Goal: Task Accomplishment & Management: Complete application form

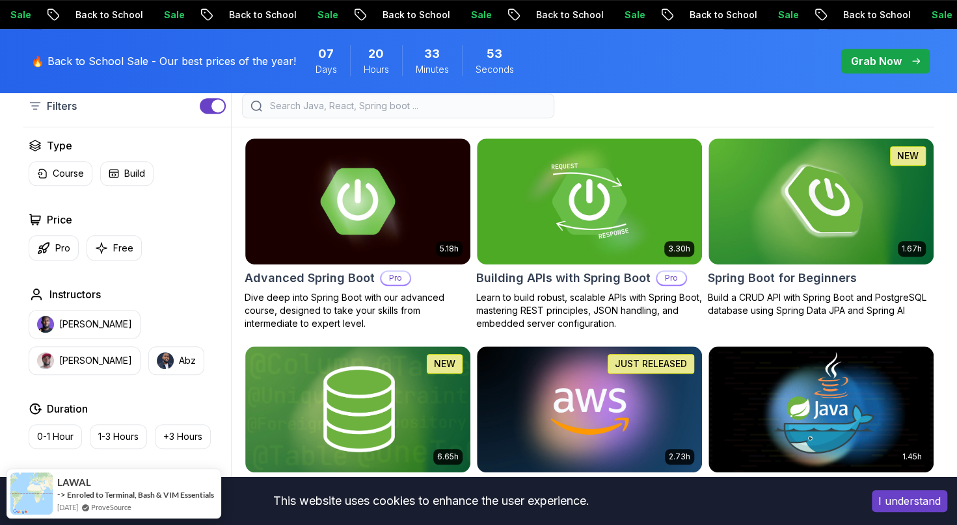
scroll to position [301, 0]
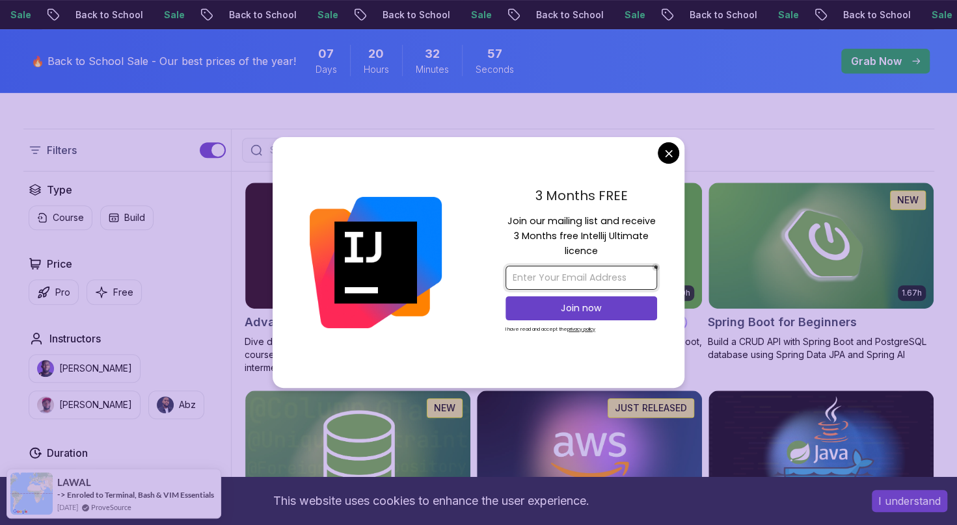
click at [576, 272] on input "email" at bounding box center [581, 278] width 152 height 24
type input "kurrayaswitha@gmail.com"
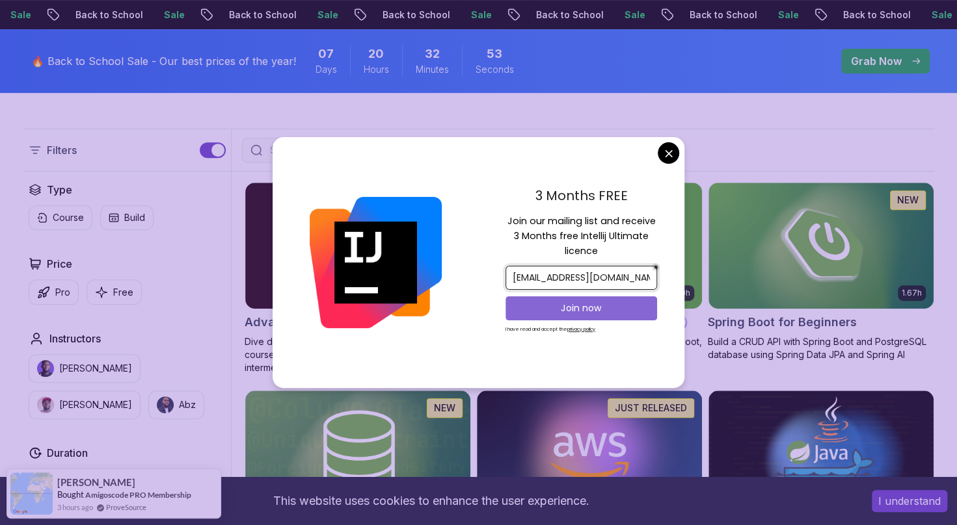
click at [554, 309] on p "Join now" at bounding box center [581, 308] width 123 height 13
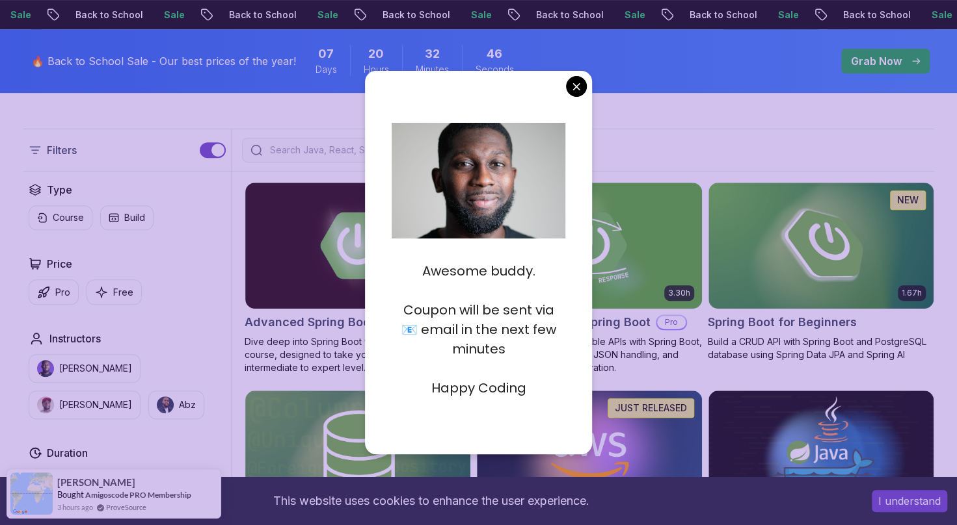
click at [569, 97] on div "Awesome buddy. Coupon will be sent via 📧 email in the next few minutes Happy Co…" at bounding box center [479, 263] width 228 height 384
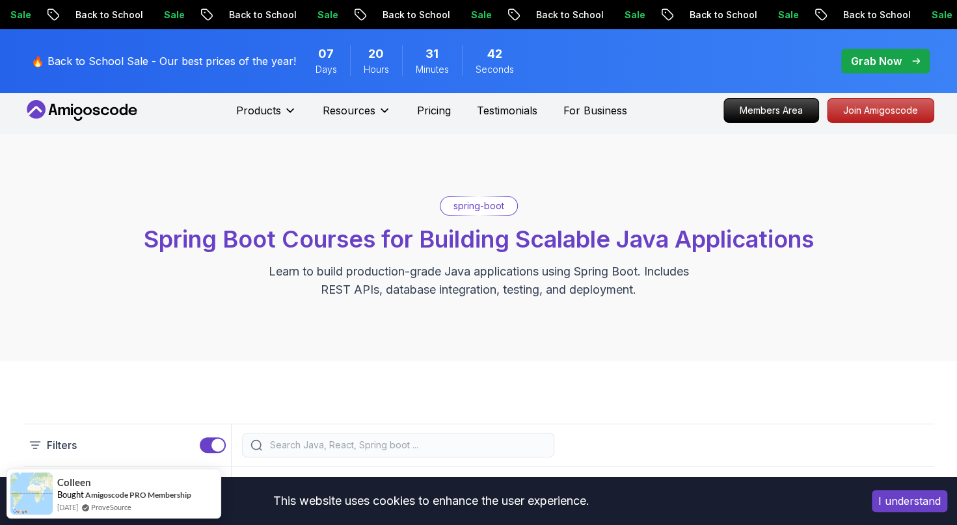
scroll to position [0, 0]
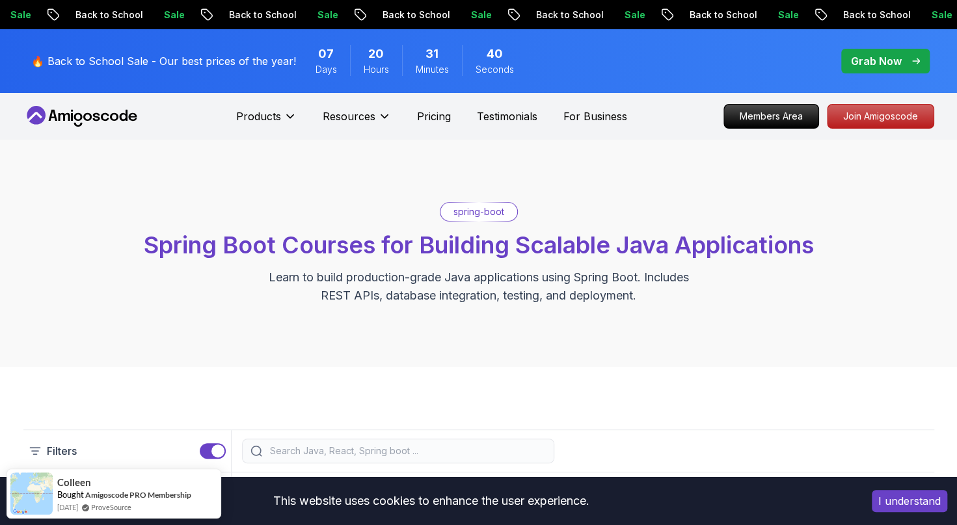
click at [63, 112] on icon at bounding box center [81, 116] width 117 height 21
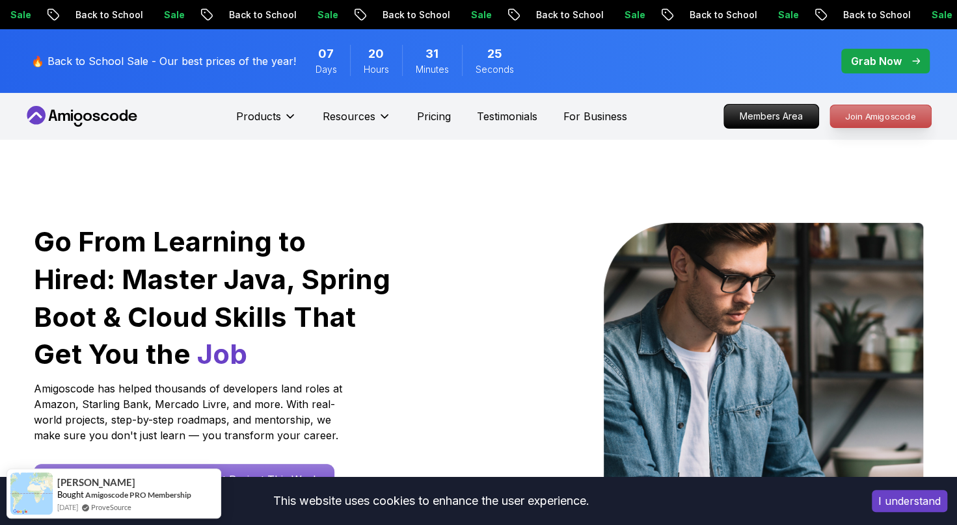
click at [878, 120] on p "Join Amigoscode" at bounding box center [880, 116] width 101 height 22
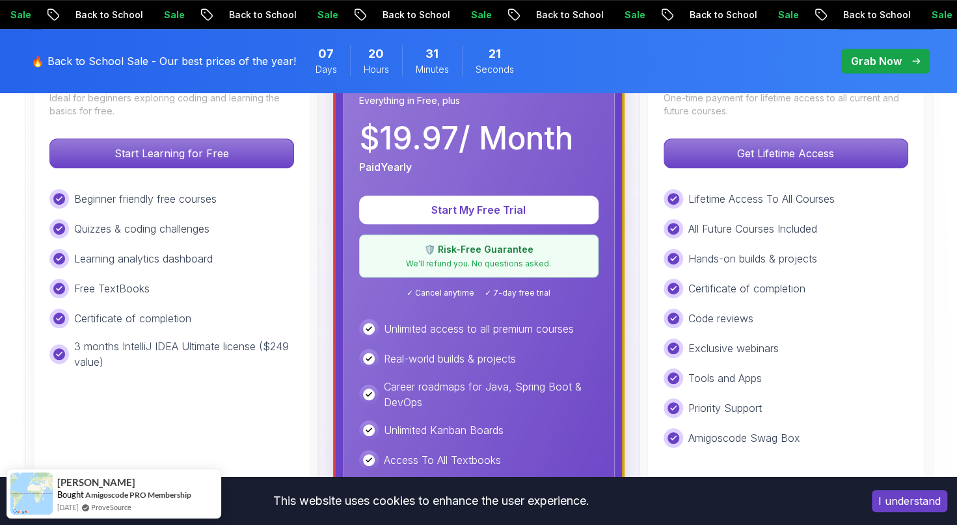
scroll to position [445, 0]
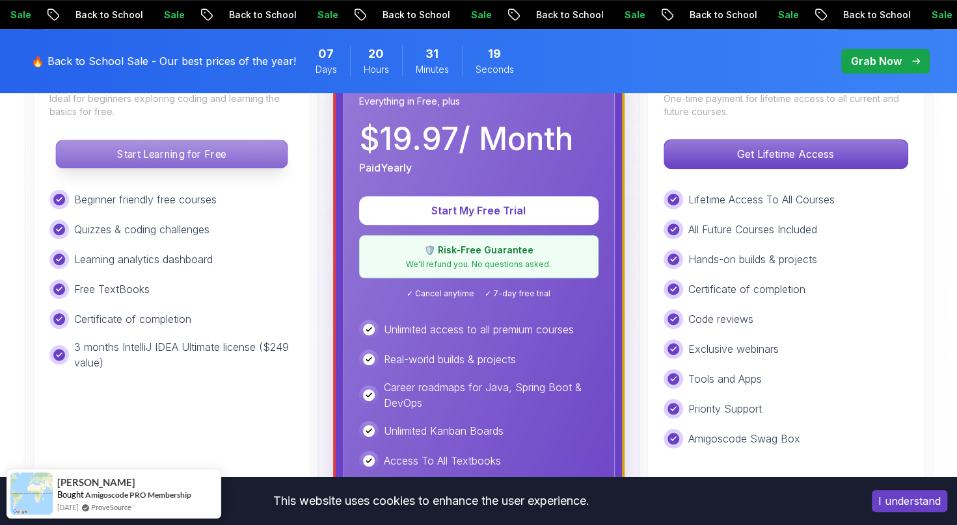
click at [187, 164] on p "Start Learning for Free" at bounding box center [171, 153] width 231 height 27
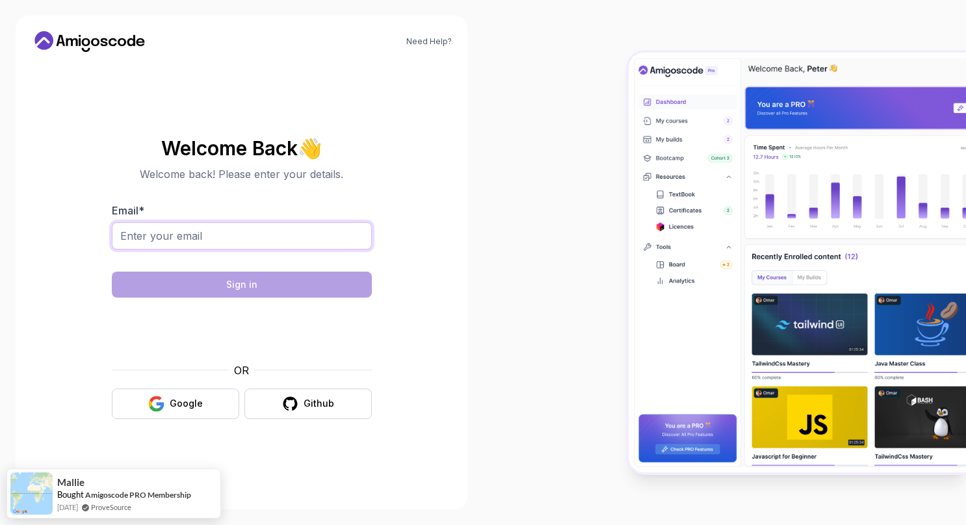
click at [204, 246] on input "Email *" at bounding box center [242, 235] width 260 height 27
type input "kurrayaswitha@gmail.com"
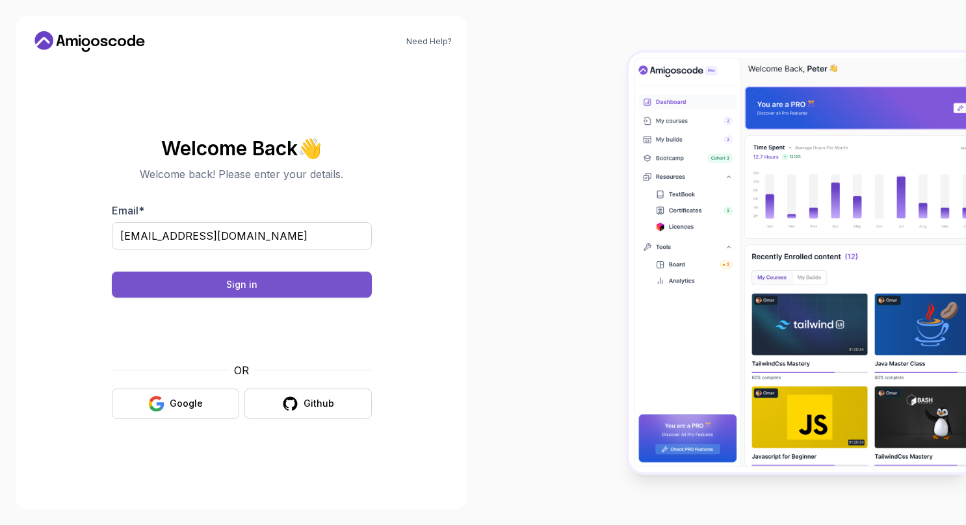
click at [270, 287] on button "Sign in" at bounding box center [242, 285] width 260 height 26
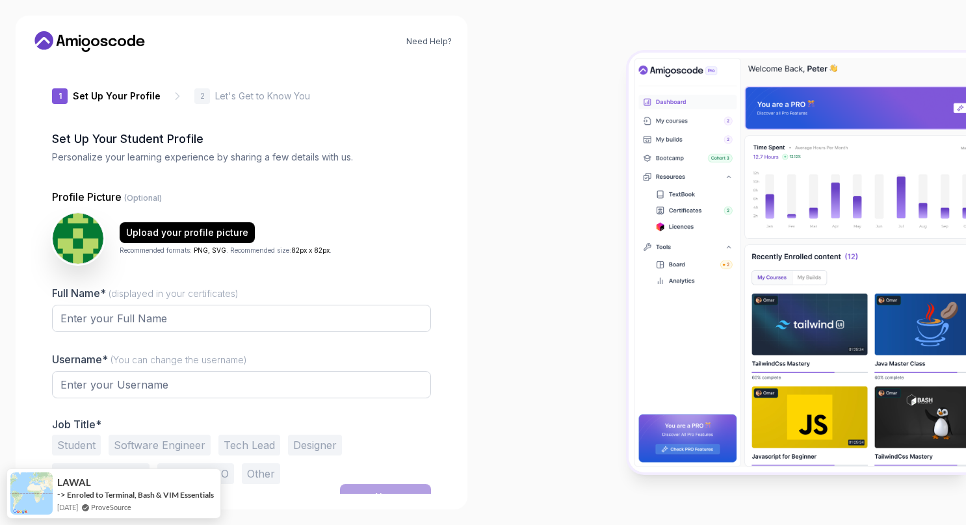
type input "swiftsquirrel248e1"
click at [114, 321] on input "Full Name* (displayed in your certificates)" at bounding box center [241, 319] width 379 height 27
type input "[PERSON_NAME]"
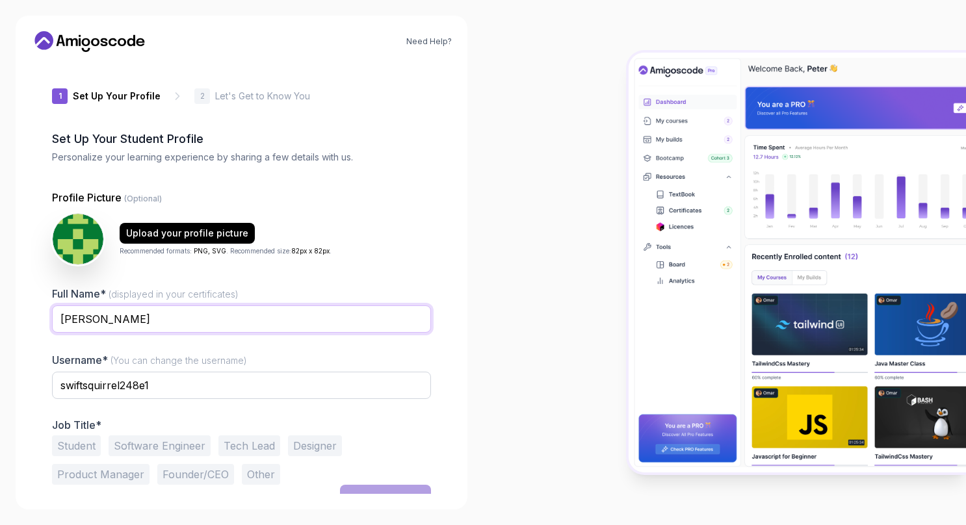
scroll to position [16, 0]
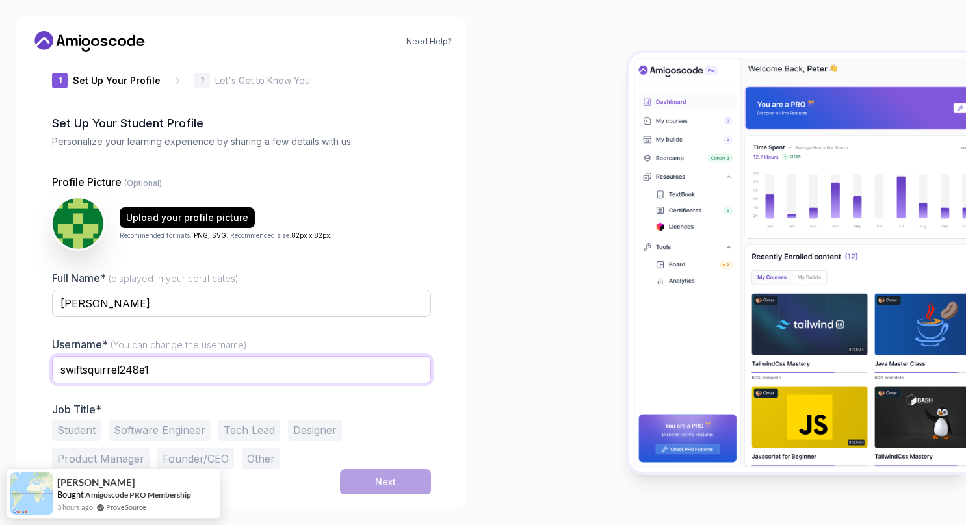
drag, startPoint x: 169, startPoint y: 380, endPoint x: 42, endPoint y: 360, distance: 129.0
click at [42, 360] on div "1 Set Up Your Profile 1 Set Up Your Profile 2 Let's Get to Know You Set Up Your…" at bounding box center [241, 263] width 421 height 432
type input "[PERSON_NAME]"
click at [93, 423] on button "Student" at bounding box center [76, 430] width 49 height 21
click at [137, 425] on button "Software Engineer" at bounding box center [160, 430] width 102 height 21
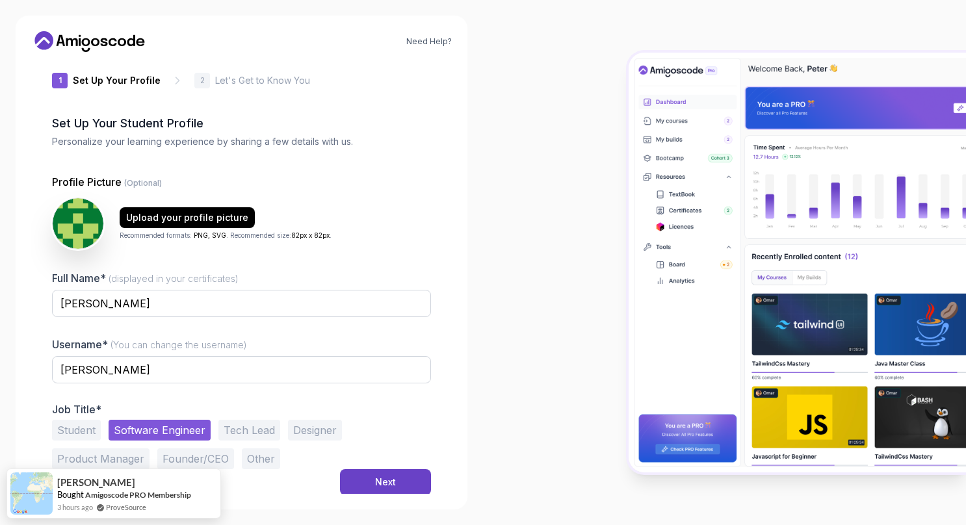
click at [79, 424] on button "Student" at bounding box center [76, 430] width 49 height 21
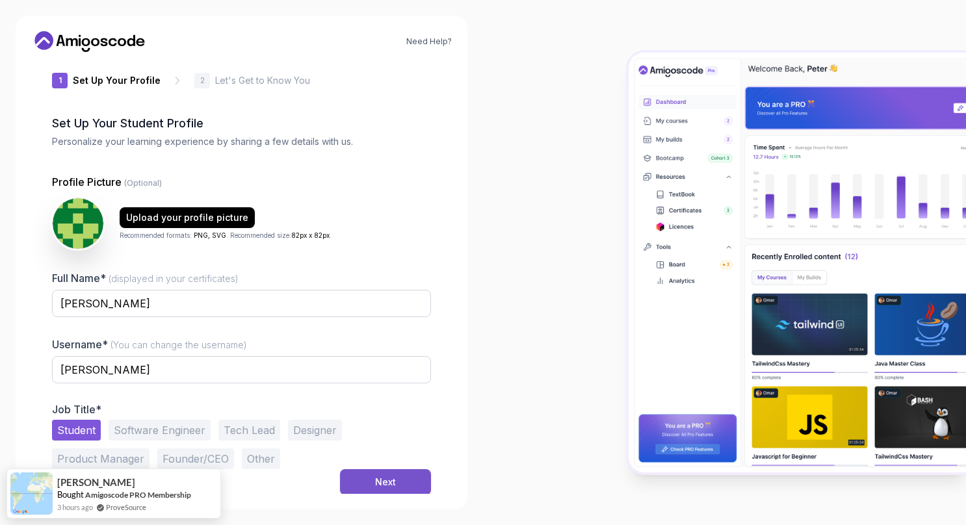
click at [375, 477] on button "Next" at bounding box center [385, 482] width 91 height 26
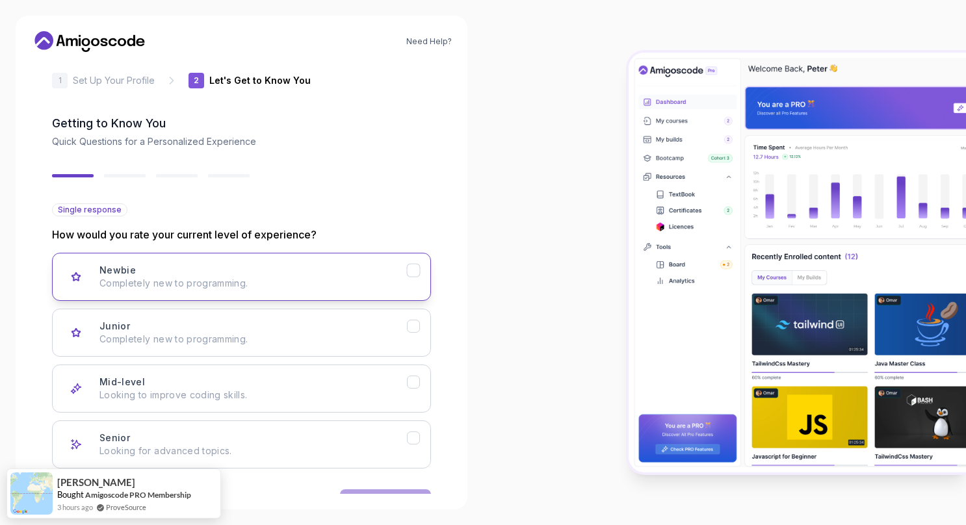
click at [212, 278] on p "Completely new to programming." at bounding box center [253, 283] width 308 height 13
click at [208, 329] on div "Junior Completely new to programming." at bounding box center [253, 333] width 308 height 26
click at [417, 276] on icon "Newbie" at bounding box center [414, 271] width 12 height 12
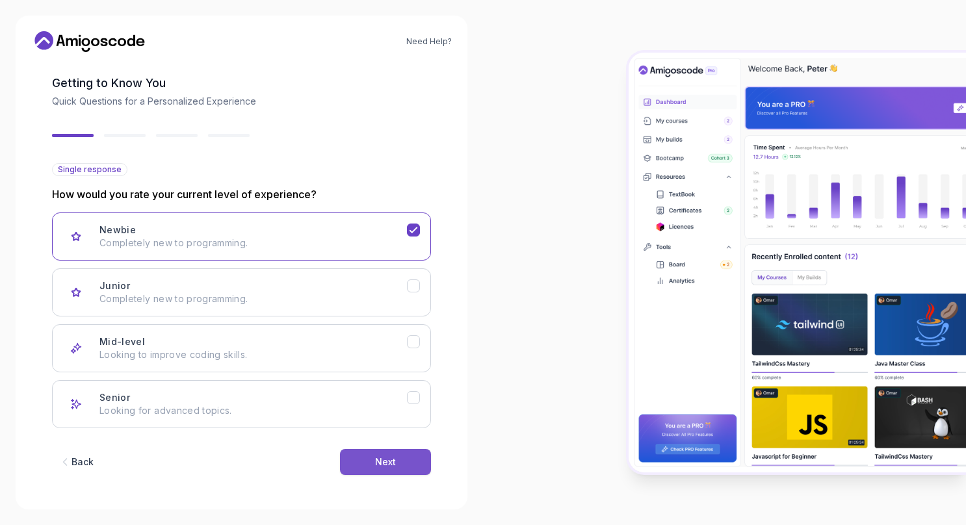
click at [412, 460] on button "Next" at bounding box center [385, 462] width 91 height 26
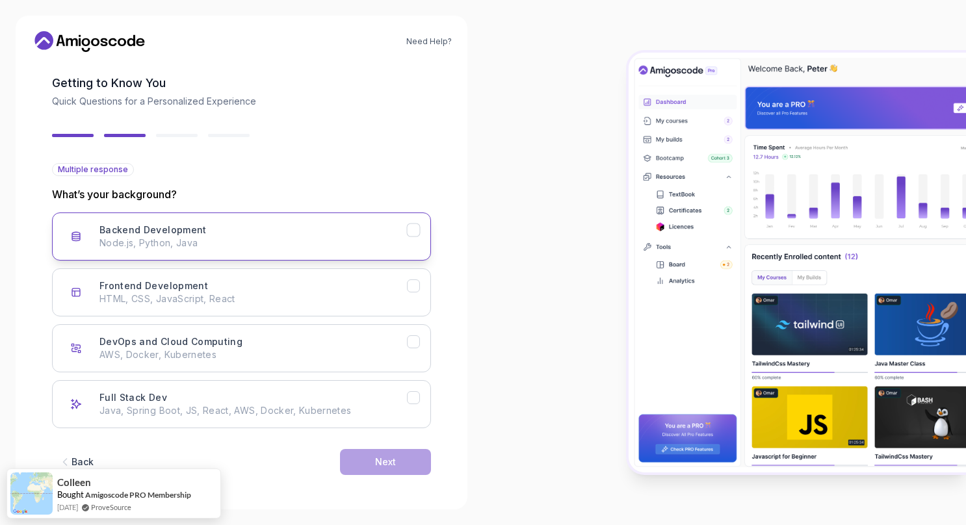
click at [416, 235] on icon "Backend Development" at bounding box center [414, 230] width 12 height 12
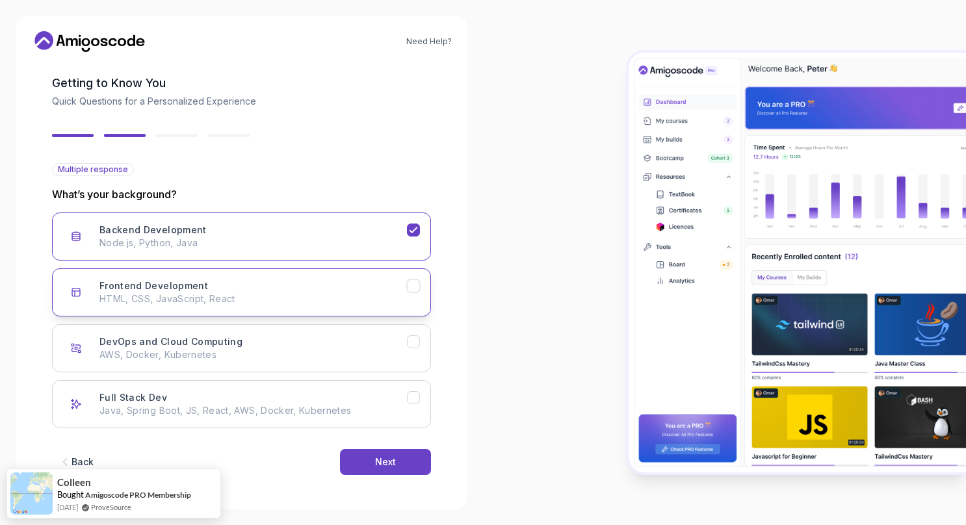
click at [417, 289] on icon "Frontend Development" at bounding box center [414, 286] width 12 height 12
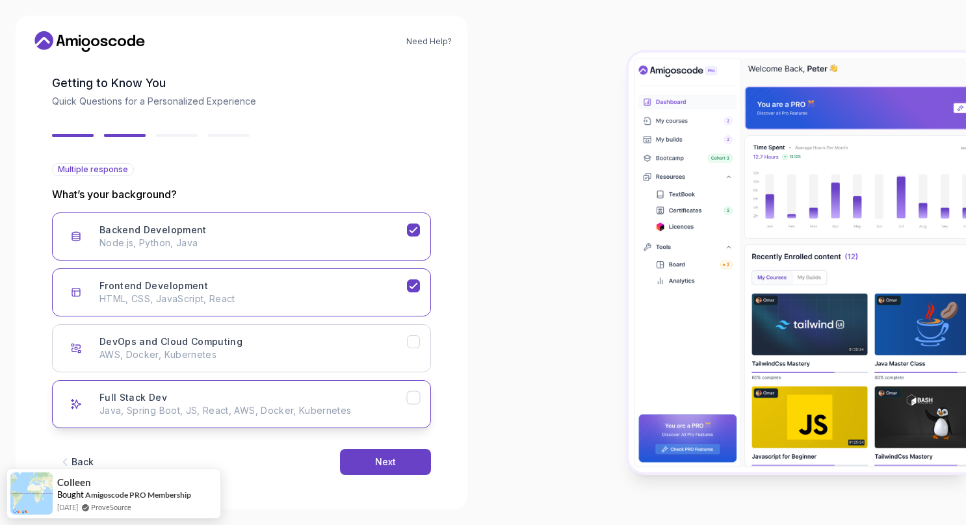
click at [413, 393] on icon "Full Stack Dev" at bounding box center [414, 398] width 12 height 12
drag, startPoint x: 402, startPoint y: 479, endPoint x: 400, endPoint y: 458, distance: 21.0
click at [400, 458] on div "Back Next" at bounding box center [241, 463] width 379 height 68
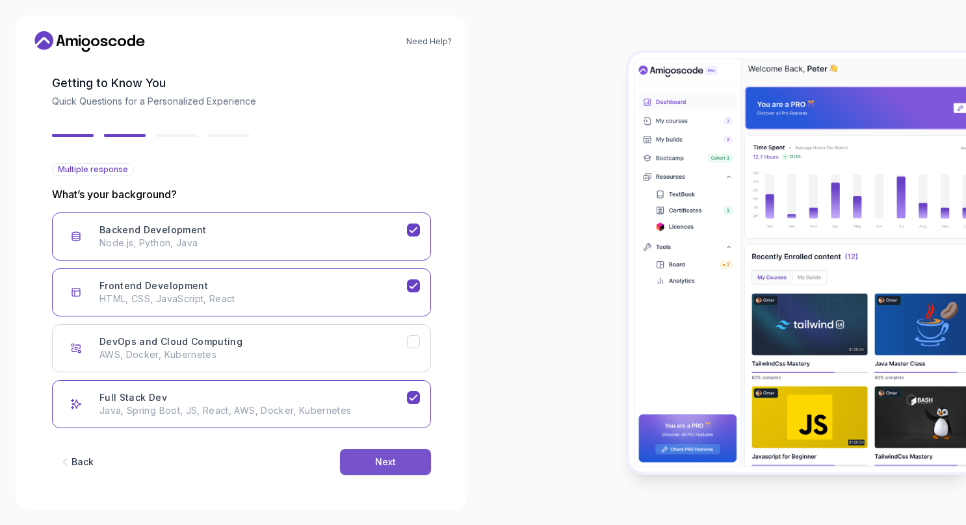
click at [400, 458] on button "Next" at bounding box center [385, 462] width 91 height 26
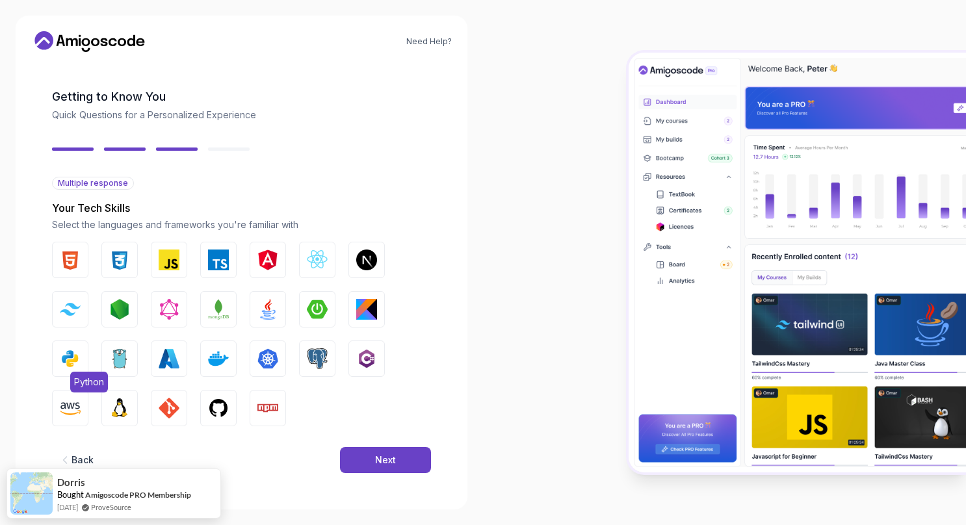
click at [78, 351] on img "button" at bounding box center [70, 359] width 21 height 21
click at [79, 402] on img "button" at bounding box center [70, 408] width 21 height 21
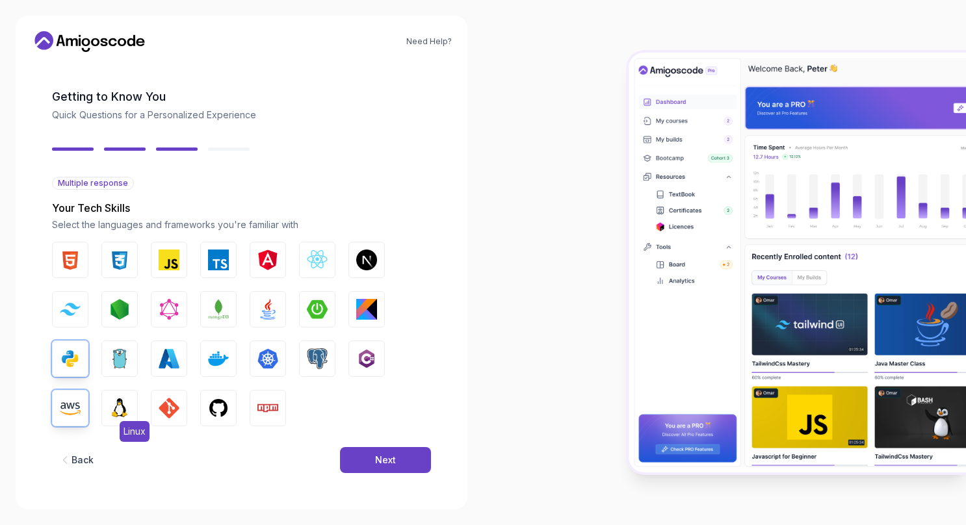
click at [126, 407] on img "button" at bounding box center [119, 408] width 21 height 21
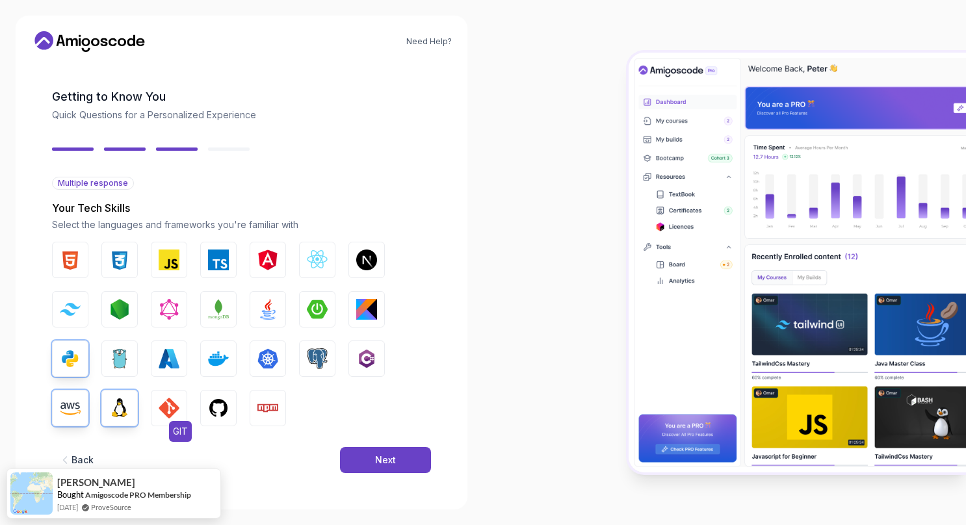
click at [178, 405] on img "button" at bounding box center [169, 408] width 21 height 21
click at [217, 407] on img "button" at bounding box center [218, 408] width 21 height 21
click at [73, 265] on img "button" at bounding box center [70, 260] width 21 height 21
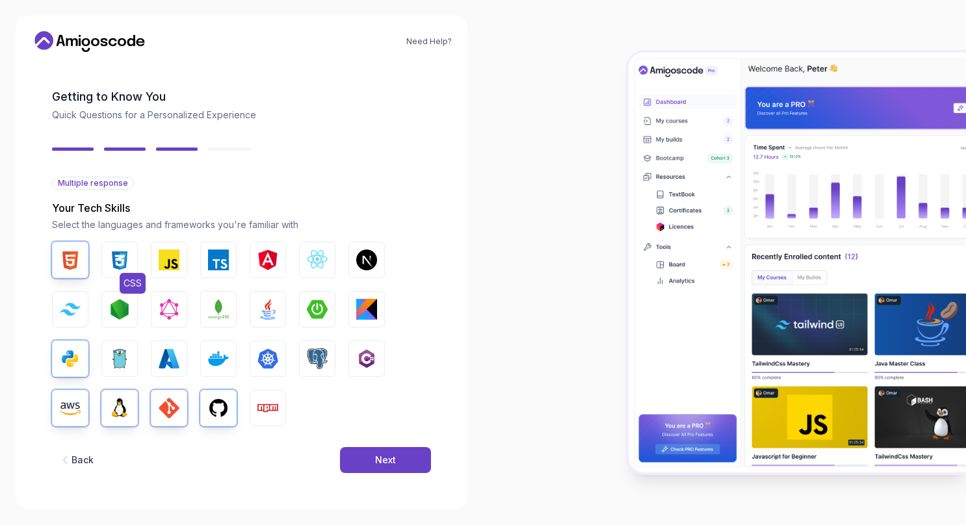
click at [118, 265] on img "button" at bounding box center [119, 260] width 21 height 21
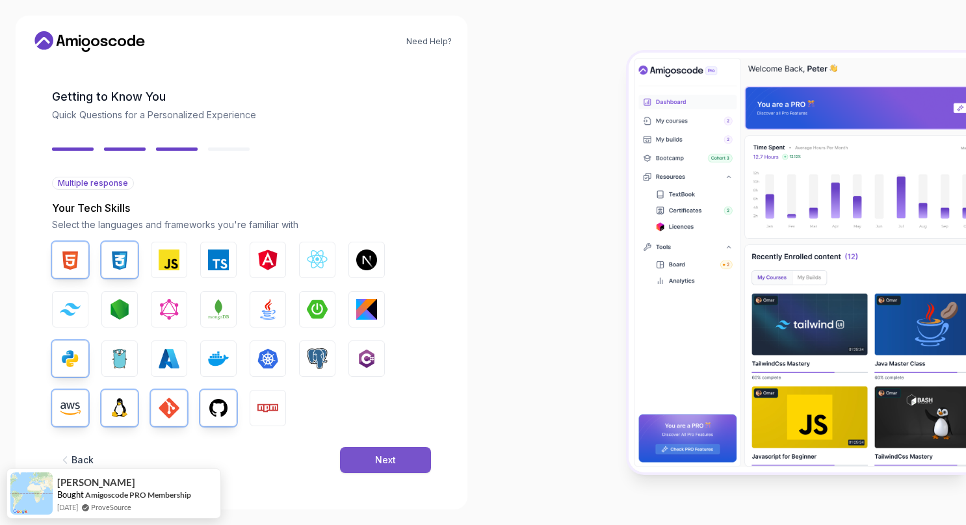
click at [388, 458] on div "Next" at bounding box center [385, 460] width 21 height 13
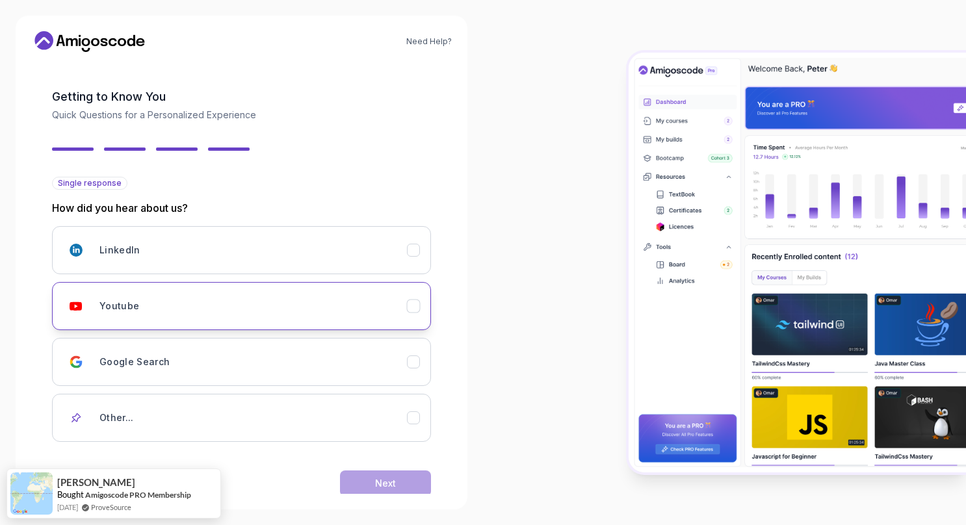
click at [170, 322] on button "Youtube" at bounding box center [241, 306] width 379 height 48
click at [399, 484] on button "Next" at bounding box center [385, 484] width 91 height 26
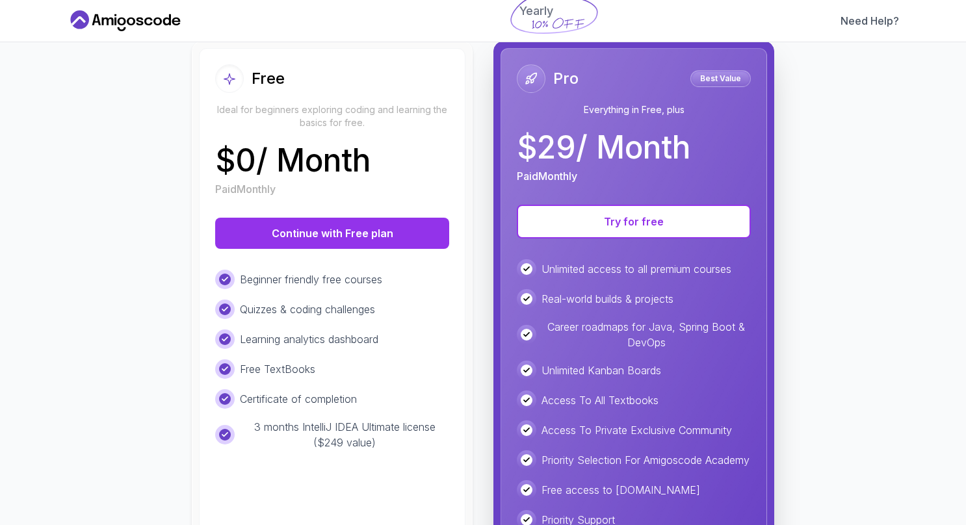
scroll to position [141, 0]
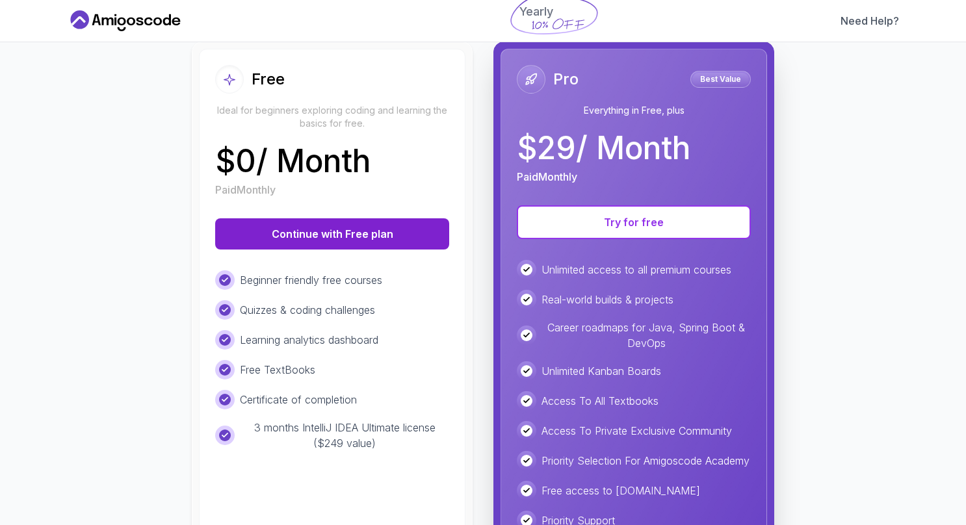
click at [354, 229] on button "Continue with Free plan" at bounding box center [332, 233] width 234 height 31
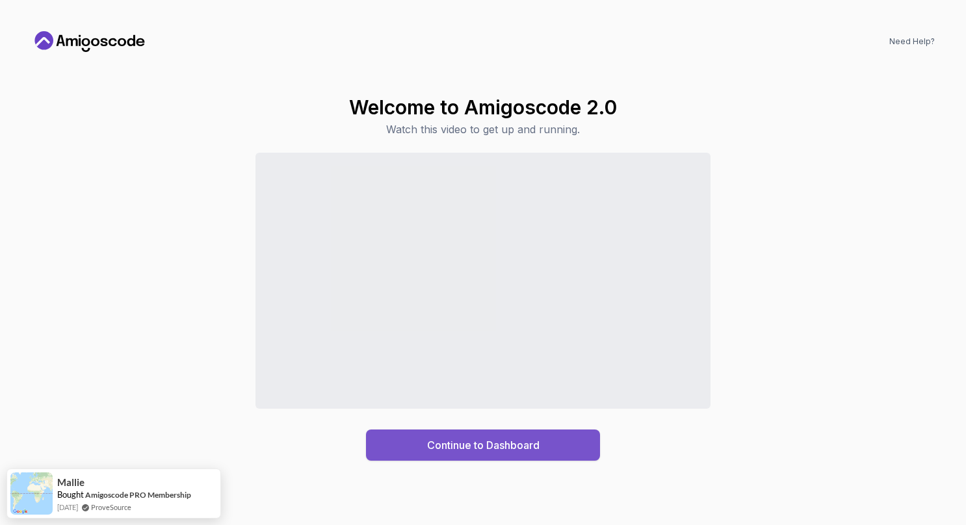
click at [469, 442] on div "Continue to Dashboard" at bounding box center [483, 446] width 112 height 16
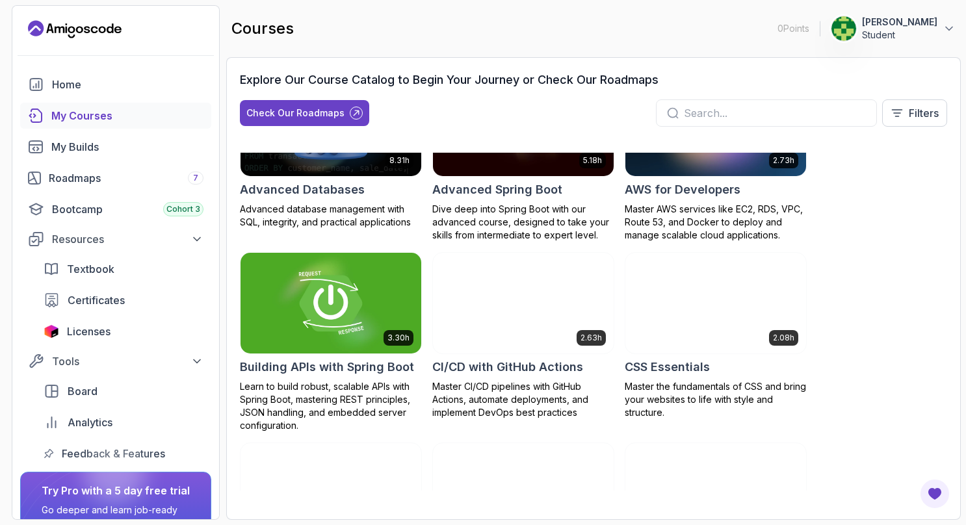
scroll to position [79, 0]
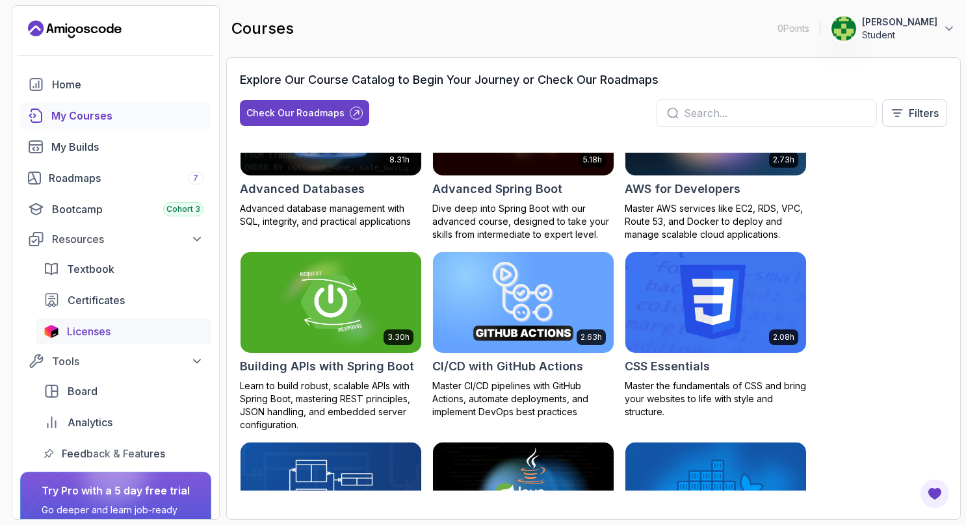
click at [108, 337] on span "Licenses" at bounding box center [89, 332] width 44 height 16
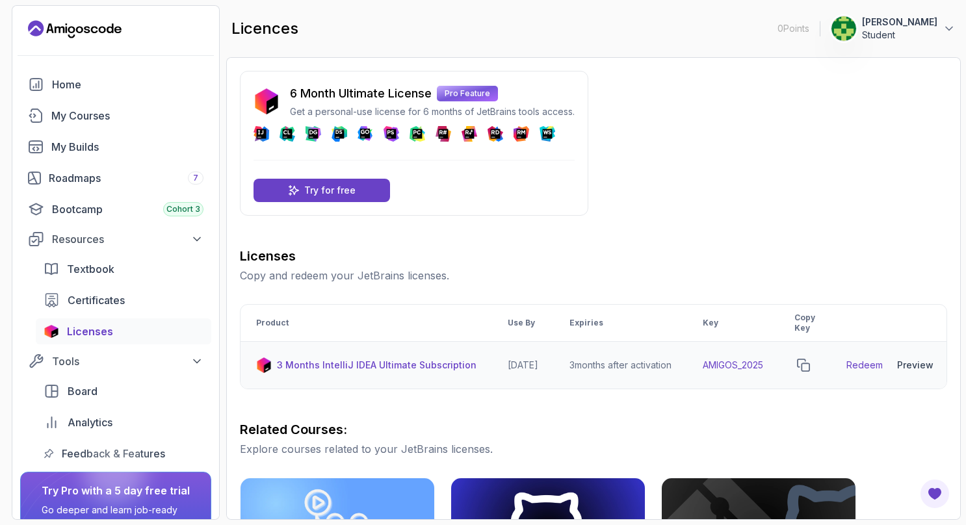
click at [882, 363] on link "Redeem" at bounding box center [865, 365] width 36 height 13
click at [810, 362] on icon "copy-button" at bounding box center [804, 366] width 12 height 12
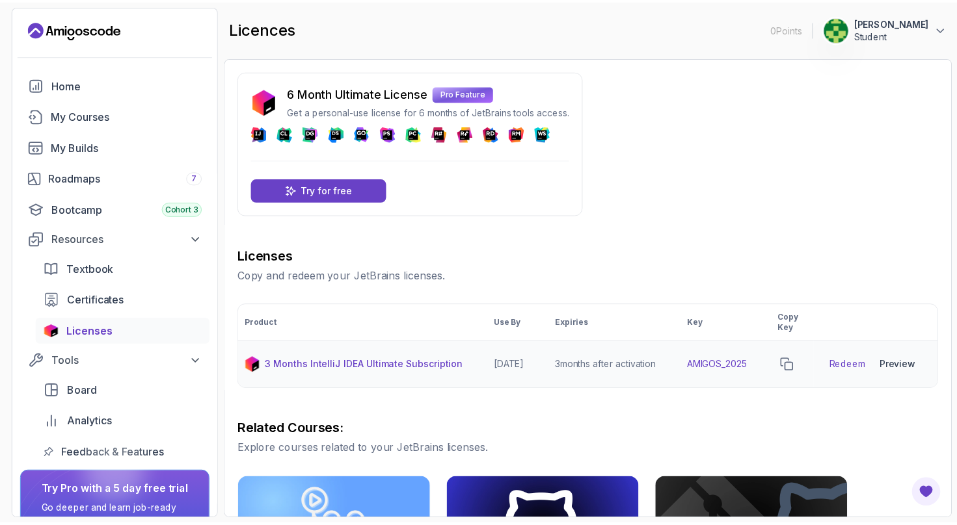
scroll to position [345, 0]
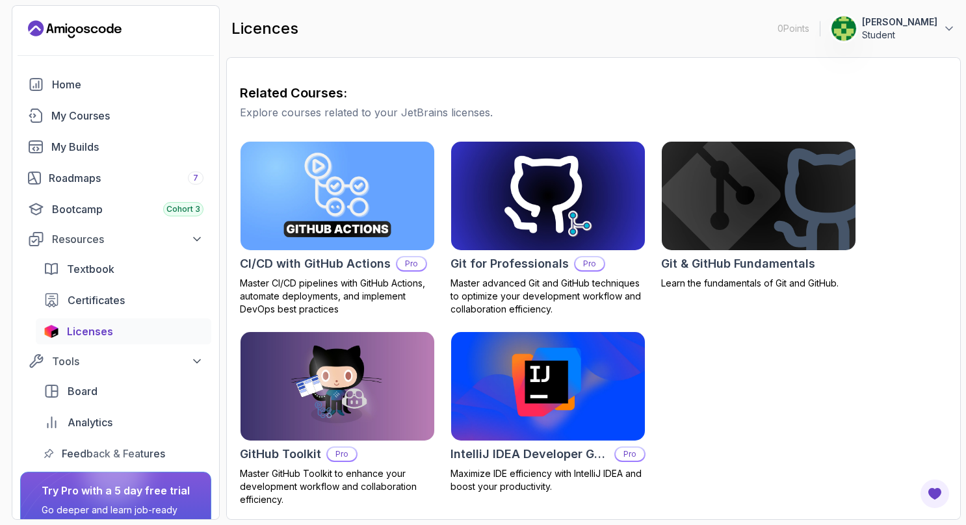
click at [553, 454] on h2 "IntelliJ IDEA Developer Guide" at bounding box center [530, 454] width 159 height 18
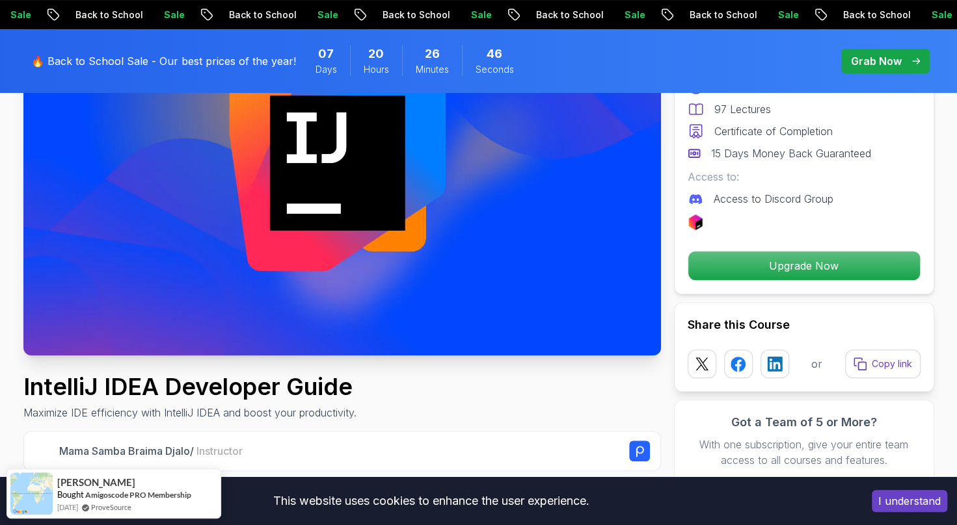
scroll to position [174, 0]
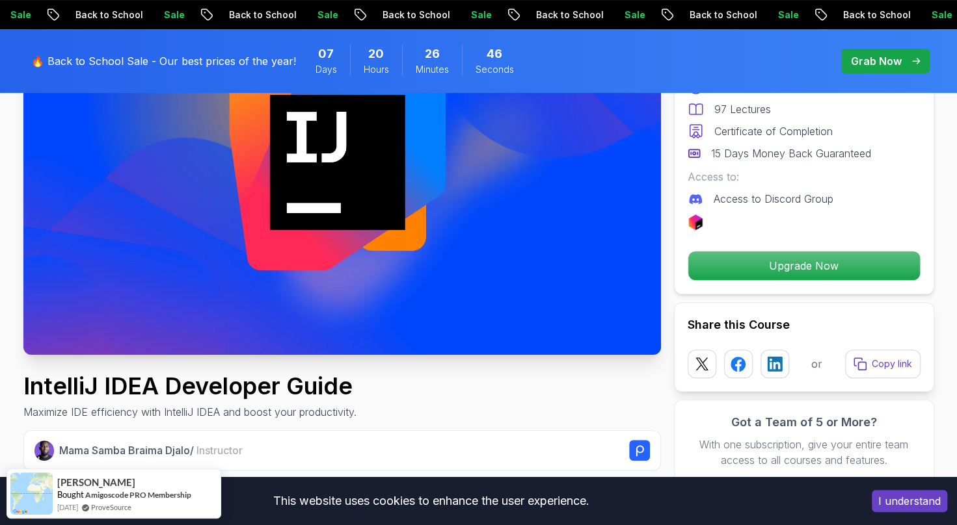
click at [481, 256] on img at bounding box center [341, 176] width 637 height 358
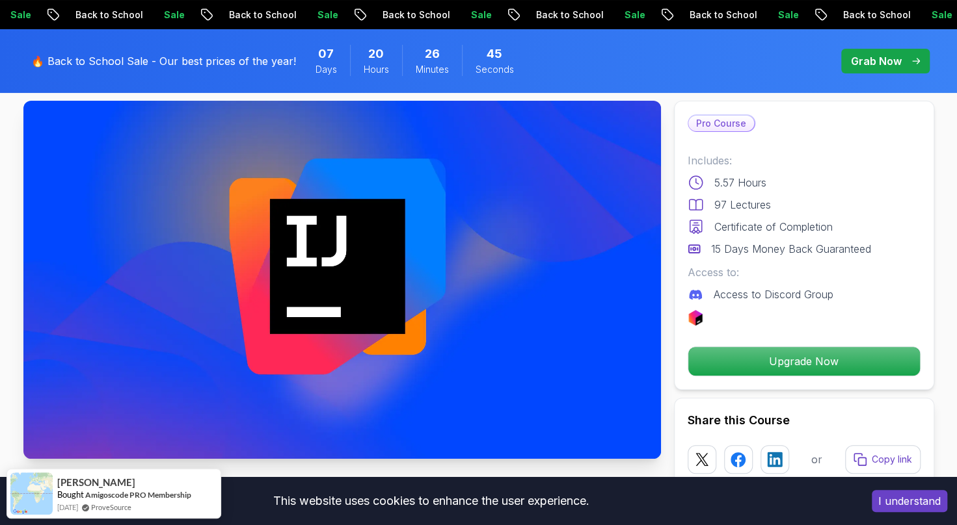
scroll to position [53, 0]
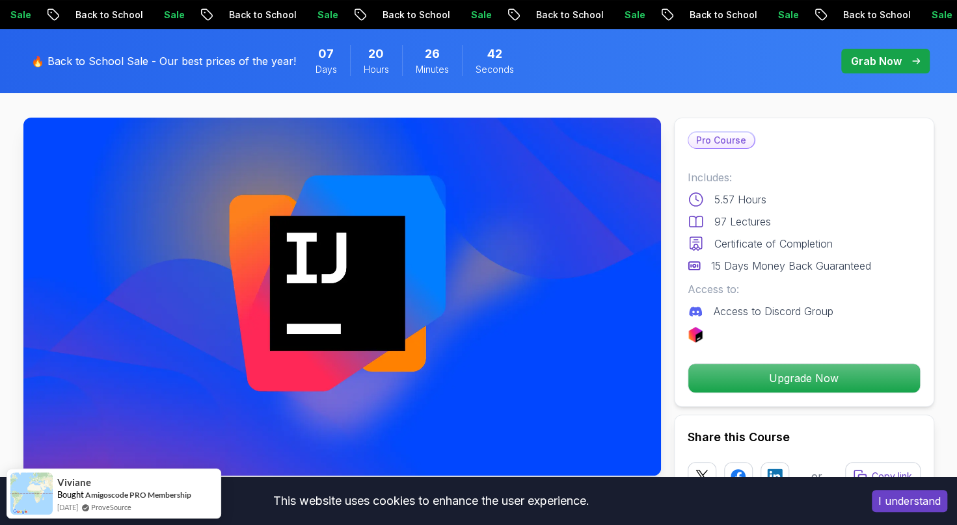
click at [719, 135] on p "Pro Course" at bounding box center [721, 141] width 66 height 16
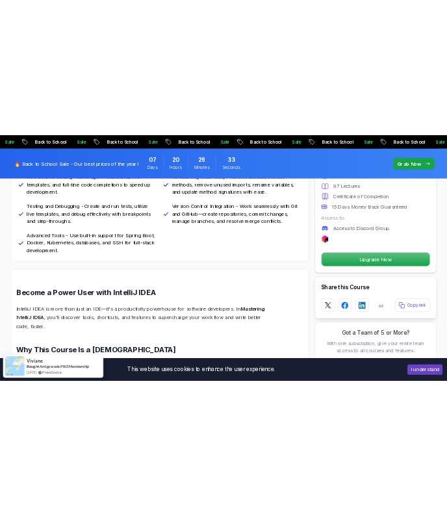
scroll to position [1219, 0]
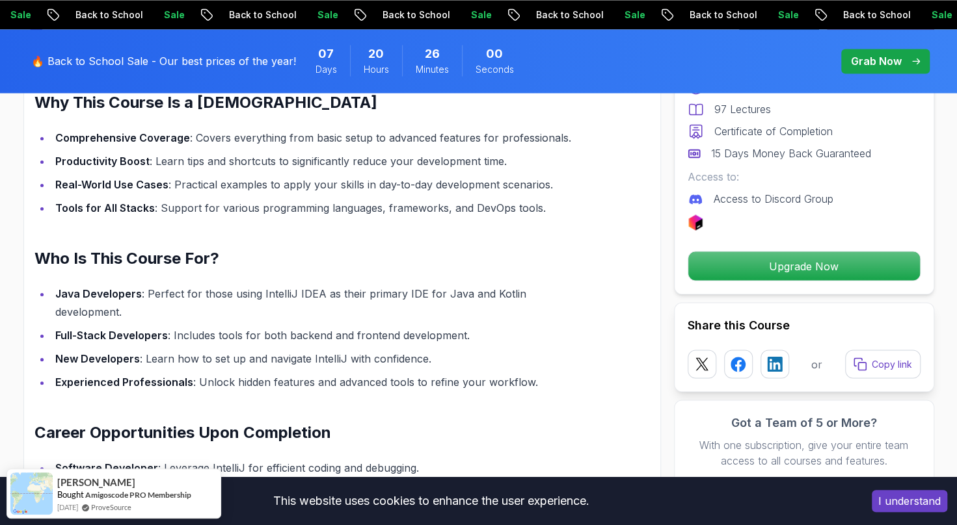
click at [520, 482] on li "Full-Stack Engineer : Utilize IntelliJ's integration with Docker, databases, an…" at bounding box center [319, 491] width 536 height 18
